Goal: Task Accomplishment & Management: Use online tool/utility

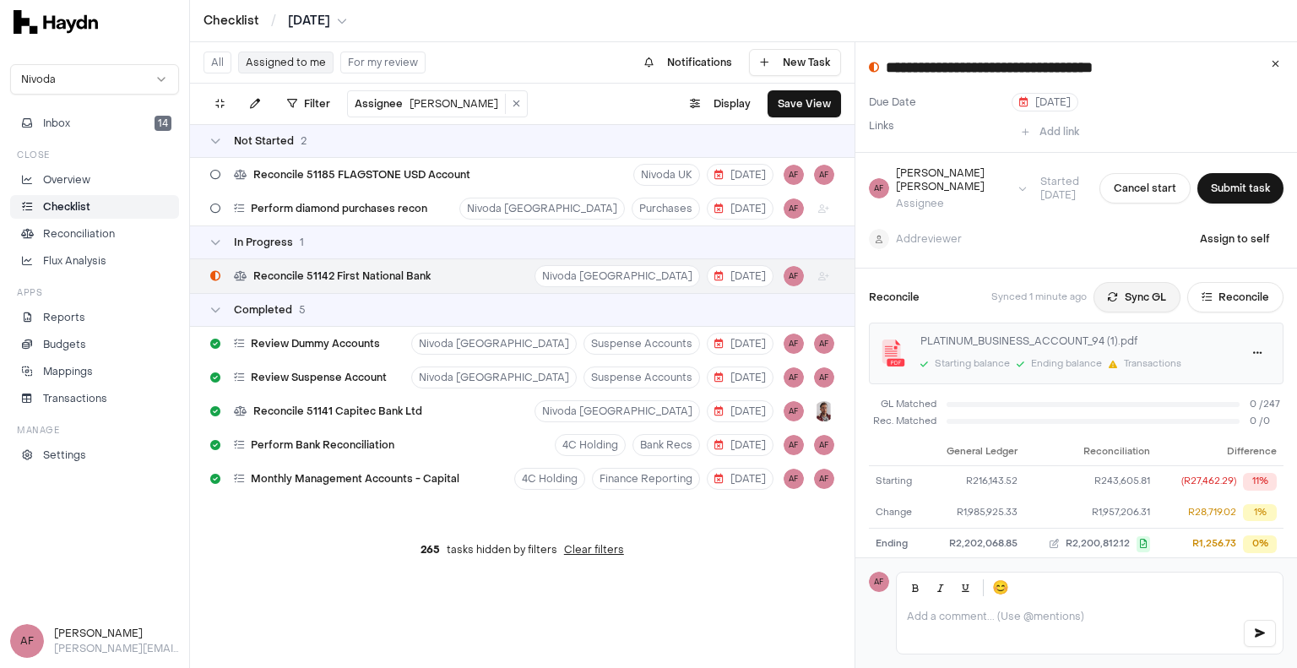
click at [1131, 283] on button "Sync GL" at bounding box center [1137, 297] width 87 height 30
click at [1206, 187] on button "Submit task" at bounding box center [1240, 188] width 86 height 30
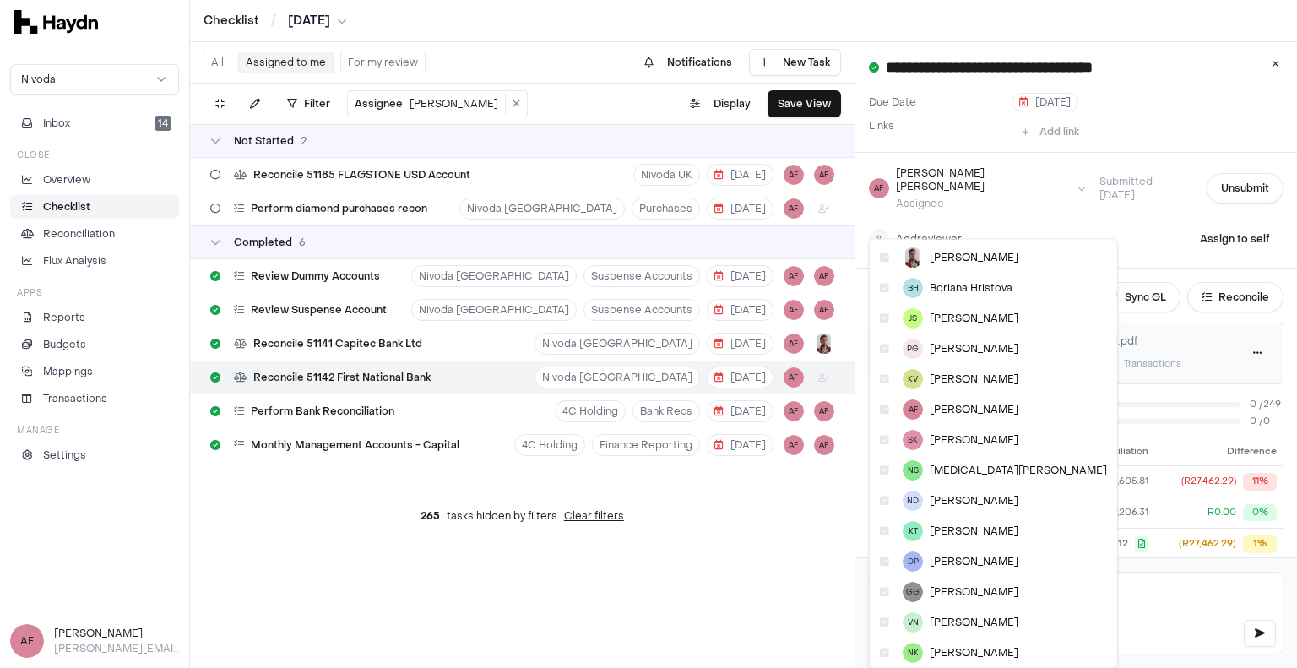
click at [924, 223] on html "**********" at bounding box center [648, 334] width 1297 height 668
click at [957, 252] on span "[PERSON_NAME]" at bounding box center [974, 258] width 89 height 14
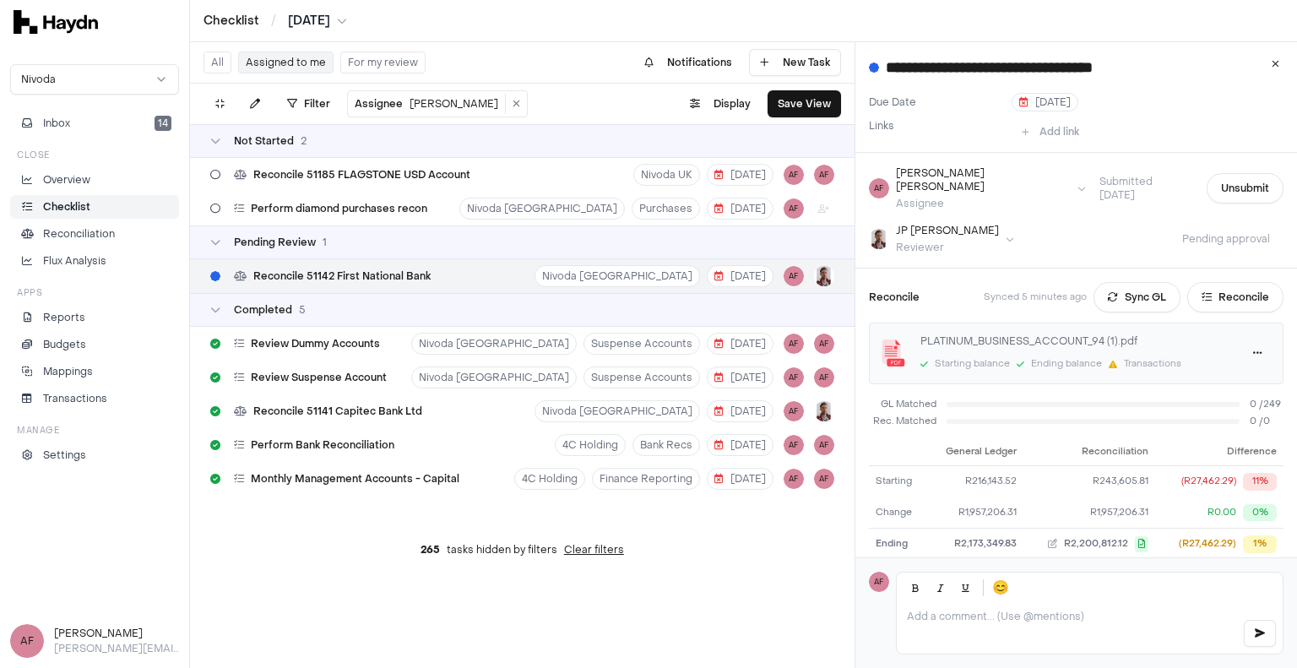
click at [1048, 627] on div at bounding box center [1090, 628] width 386 height 51
click at [1125, 282] on button "Sync GL" at bounding box center [1137, 297] width 87 height 30
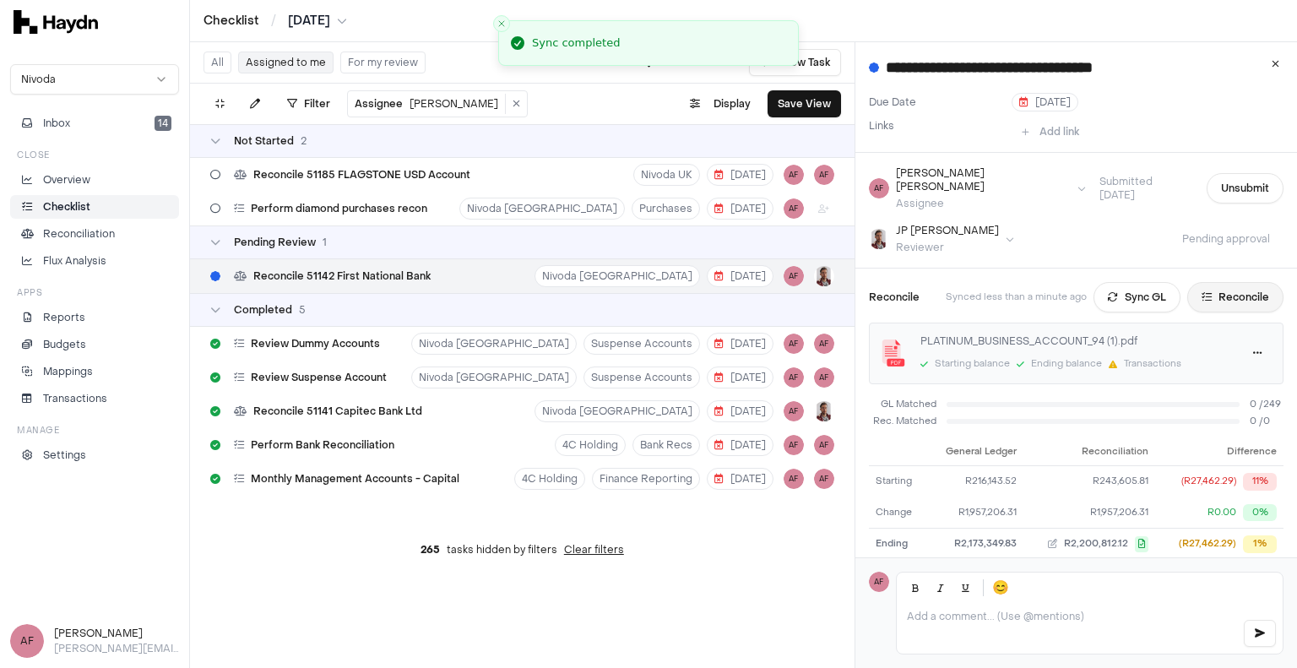
click at [1208, 284] on button "Reconcile" at bounding box center [1235, 297] width 96 height 30
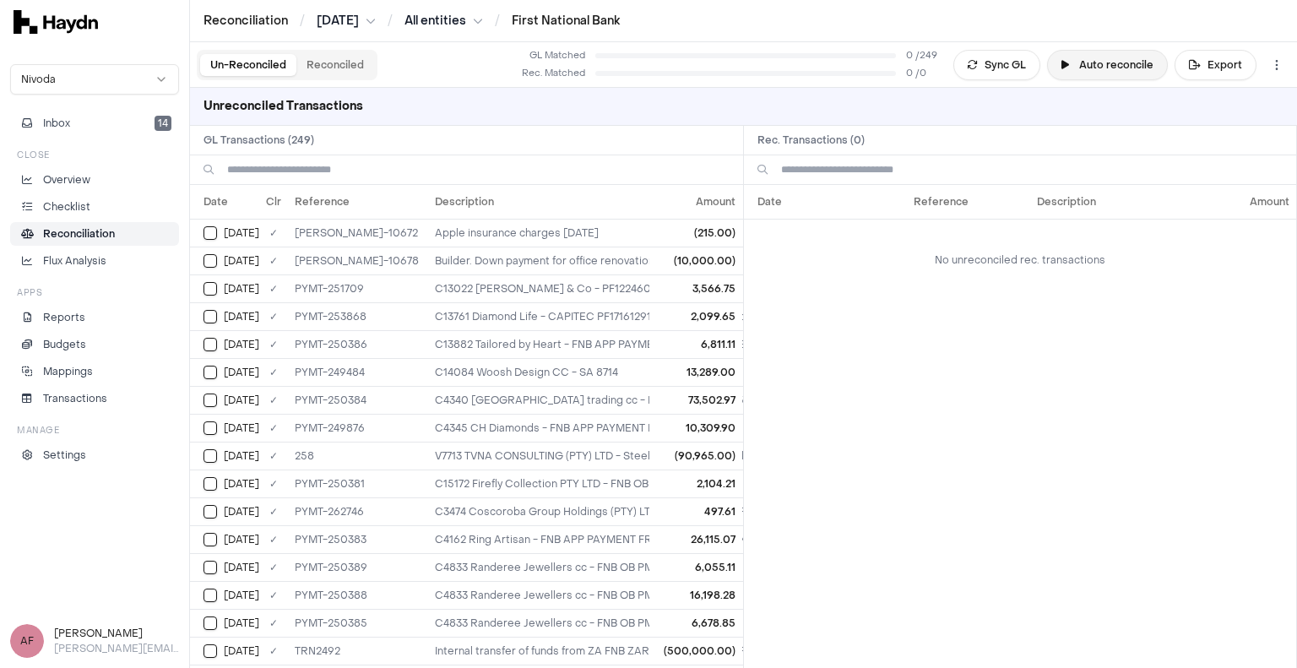
click at [1099, 60] on button "Auto reconcile" at bounding box center [1107, 65] width 121 height 30
click at [887, 276] on td "No unreconciled rec. transactions" at bounding box center [1020, 260] width 553 height 82
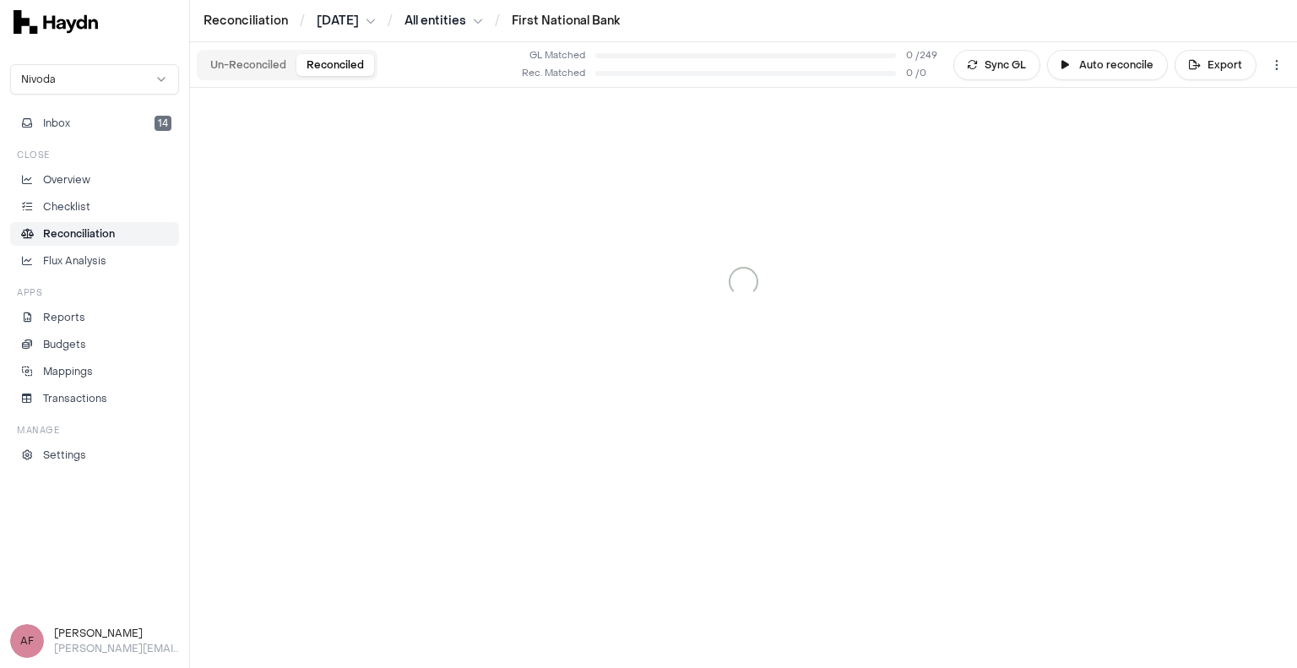
click at [337, 66] on button "Reconciled" at bounding box center [335, 65] width 78 height 22
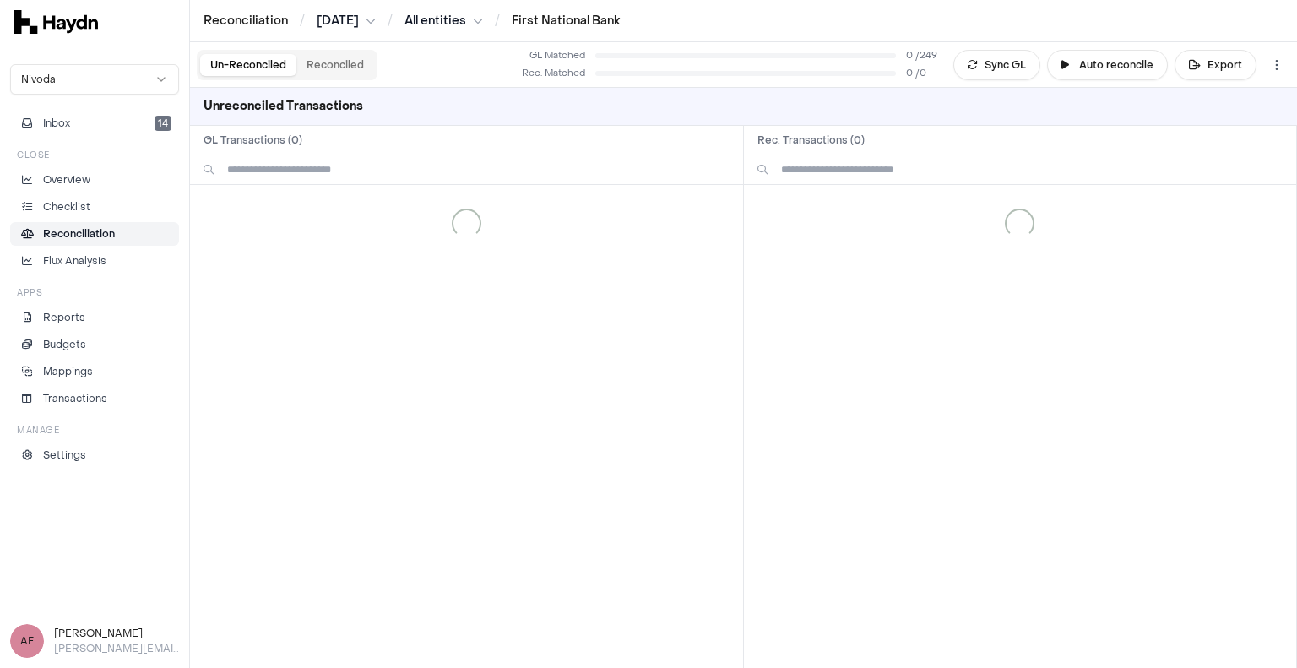
click at [278, 66] on button "Un-Reconciled" at bounding box center [248, 65] width 96 height 22
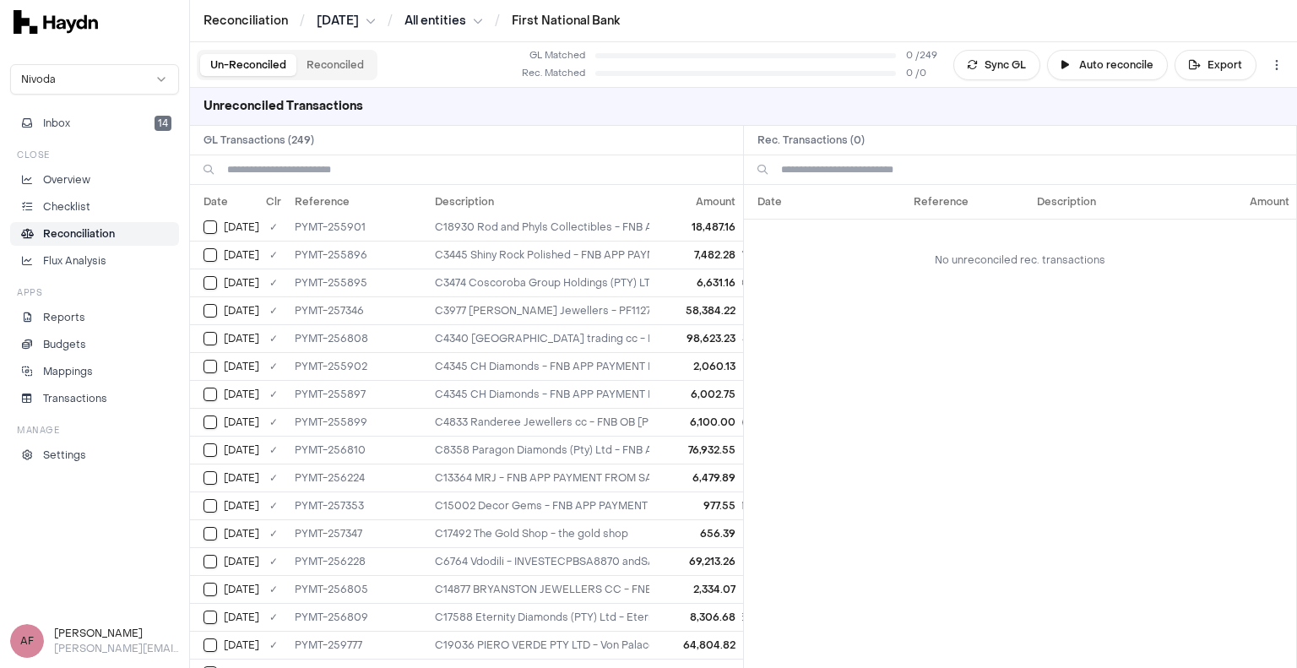
scroll to position [1877, 0]
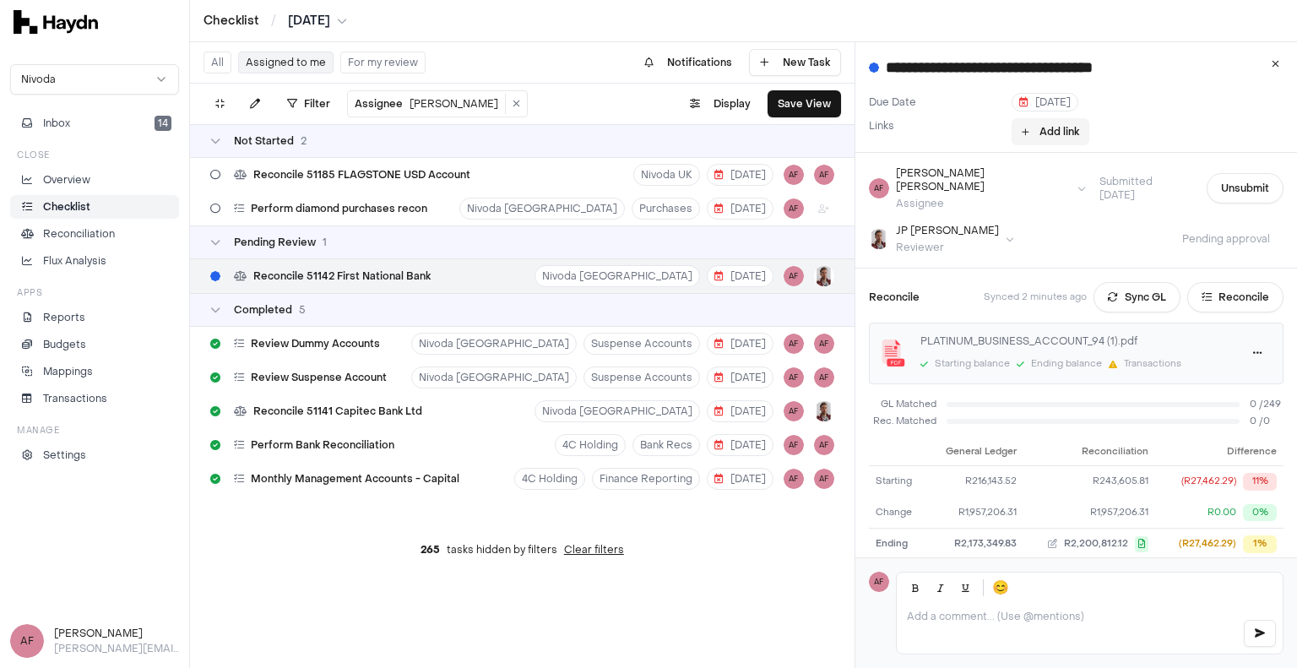
click at [1044, 133] on button "Add link" at bounding box center [1051, 131] width 78 height 27
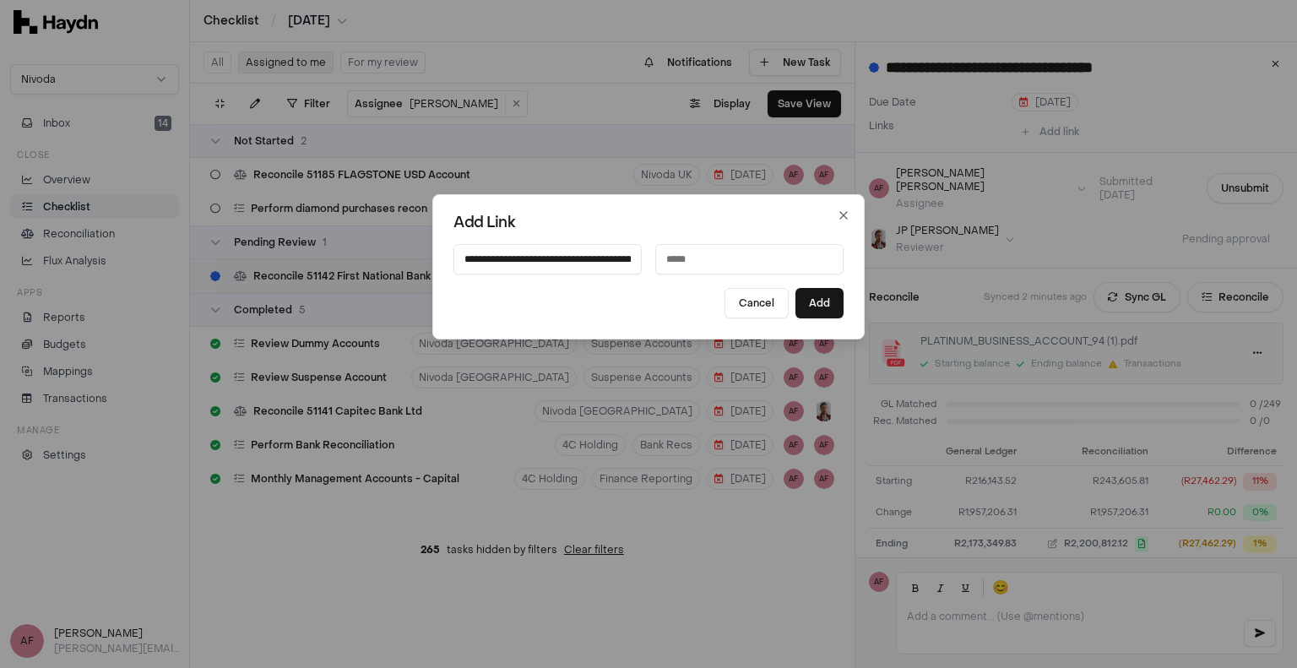
scroll to position [0, 309]
type input "**********"
click at [692, 256] on input at bounding box center [749, 259] width 188 height 30
type input "*"
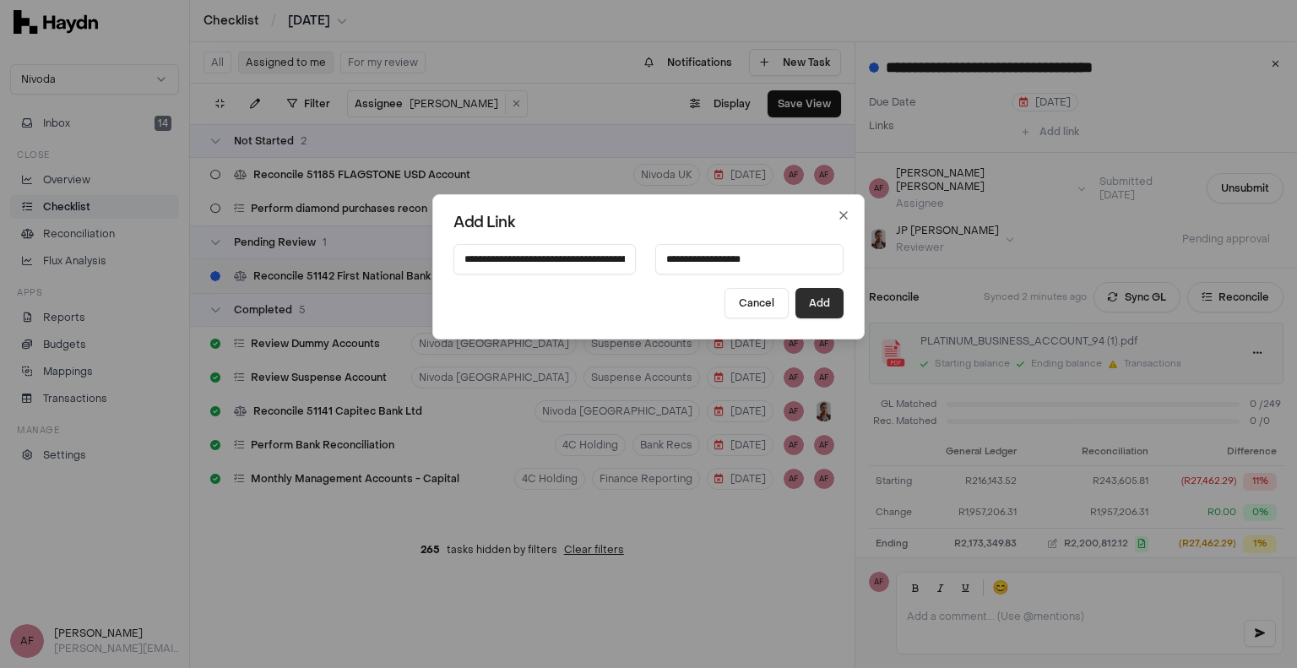
type input "**********"
click at [797, 302] on button "Add" at bounding box center [819, 303] width 48 height 30
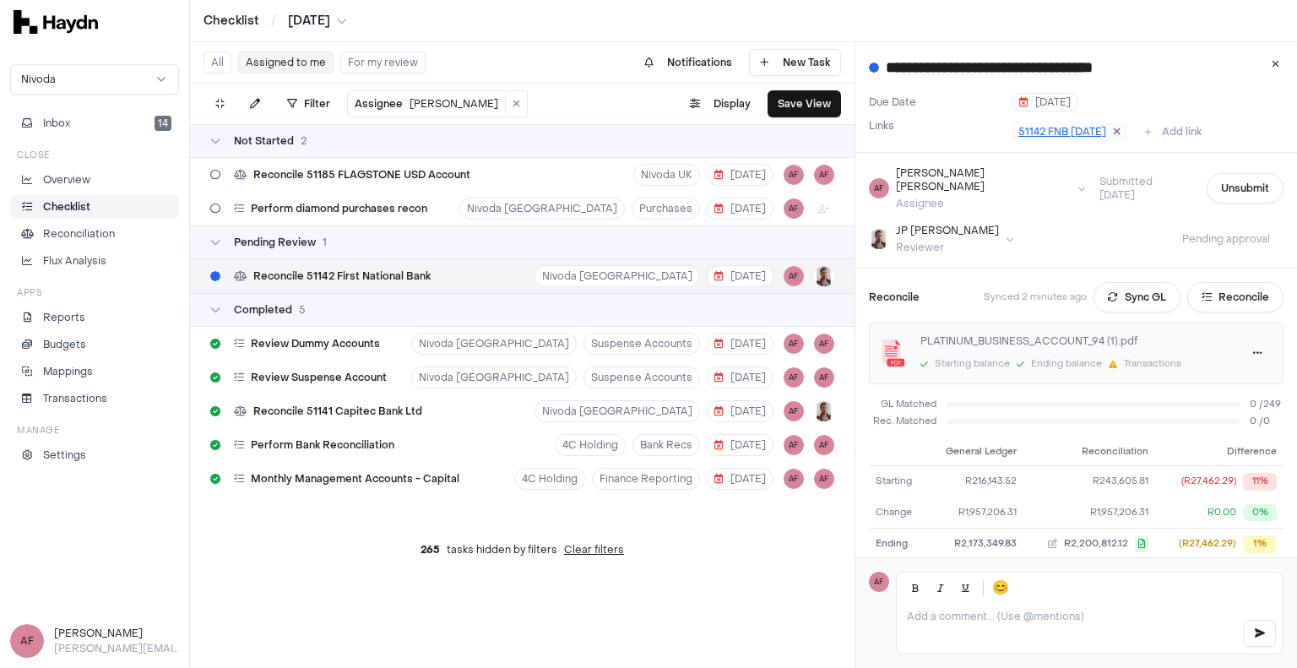
click at [1118, 128] on icon at bounding box center [1117, 132] width 8 height 10
click at [1032, 134] on button "Add link" at bounding box center [1051, 131] width 78 height 27
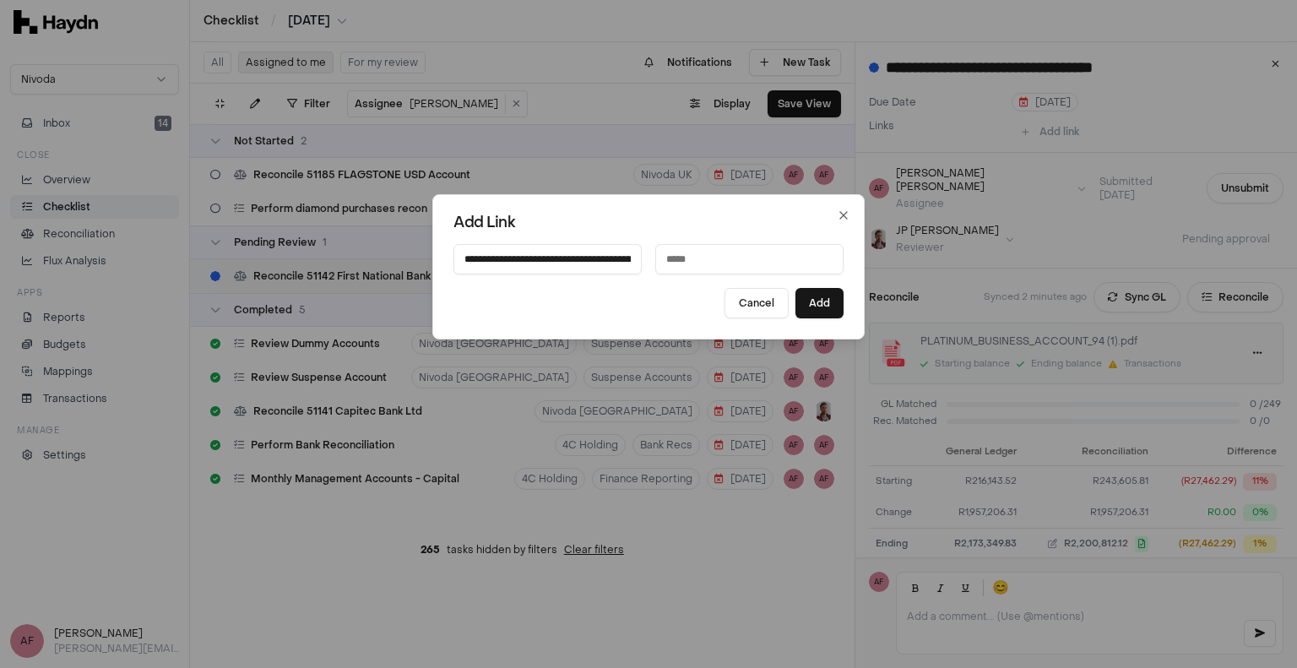
scroll to position [0, 309]
type input "**********"
click at [696, 265] on input at bounding box center [749, 259] width 188 height 30
type input "**********"
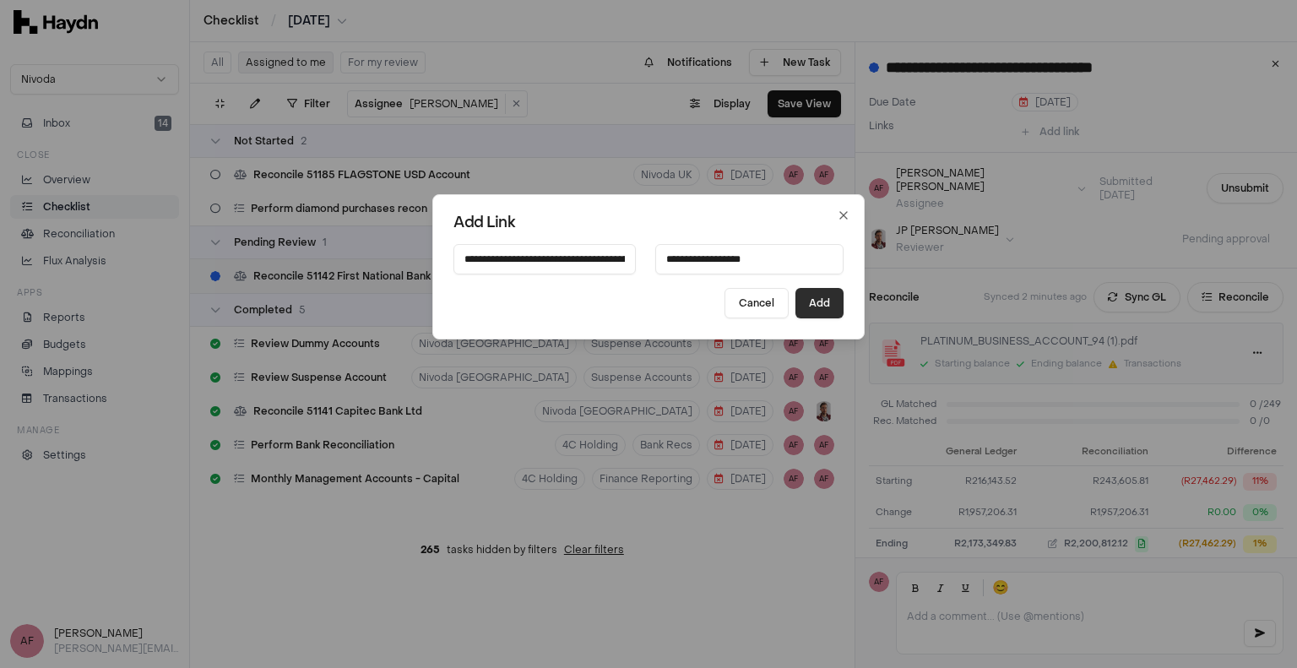
click at [801, 299] on button "Add" at bounding box center [819, 303] width 48 height 30
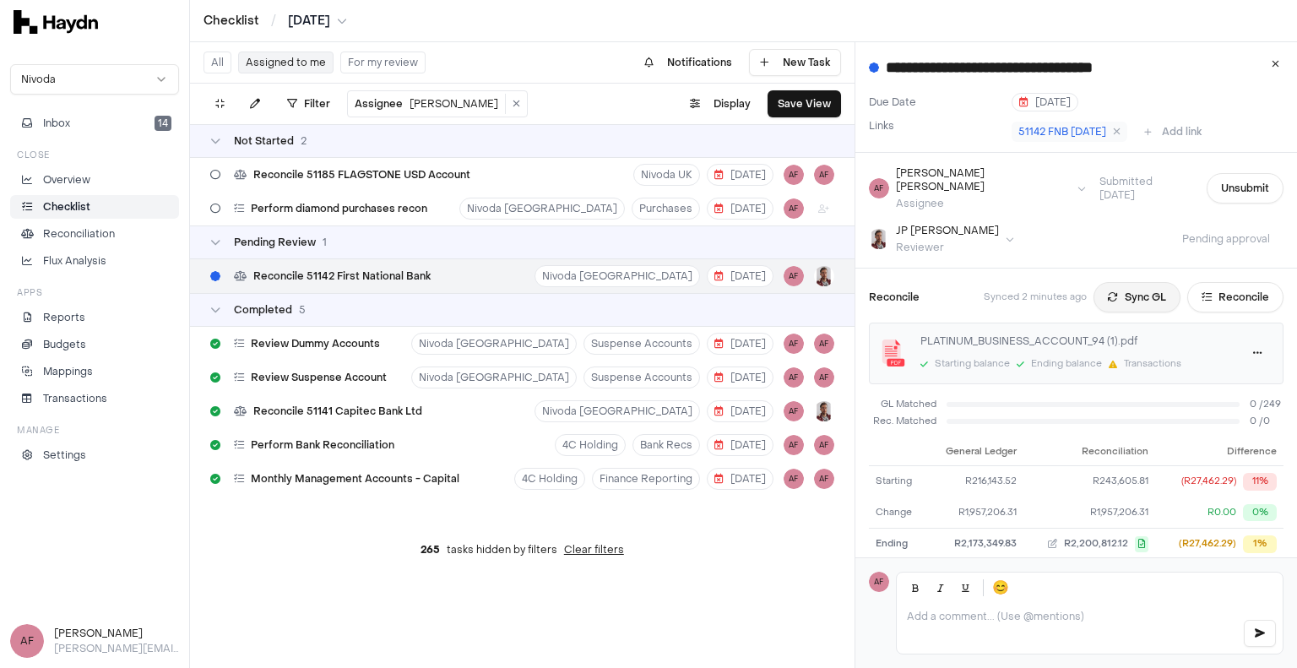
click at [1128, 282] on button "Sync GL" at bounding box center [1137, 297] width 87 height 30
